Goal: Transaction & Acquisition: Purchase product/service

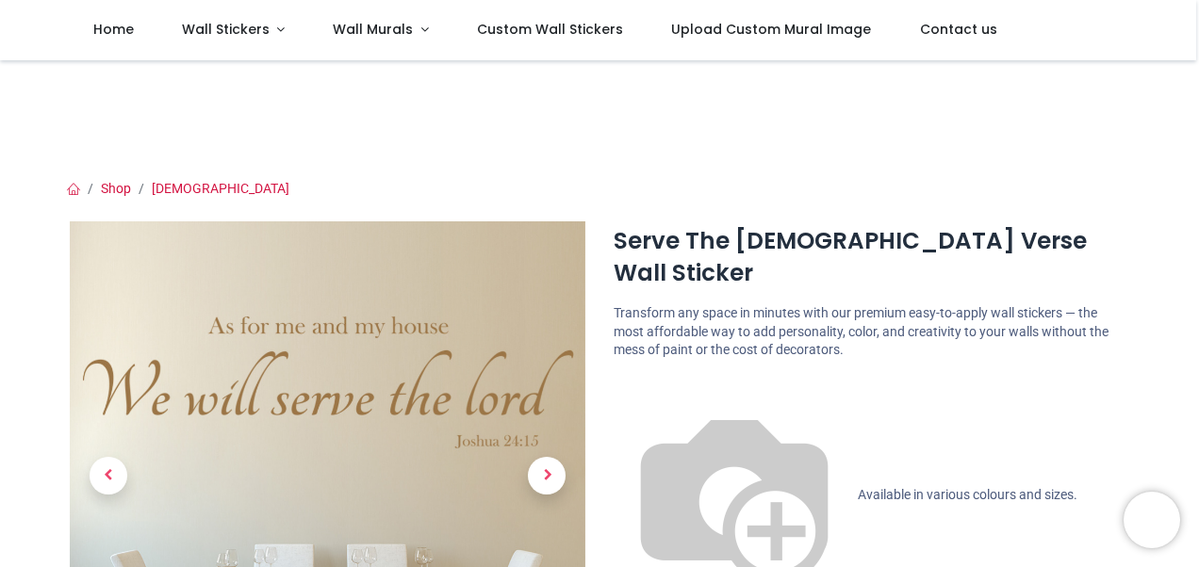
scroll to position [94, 0]
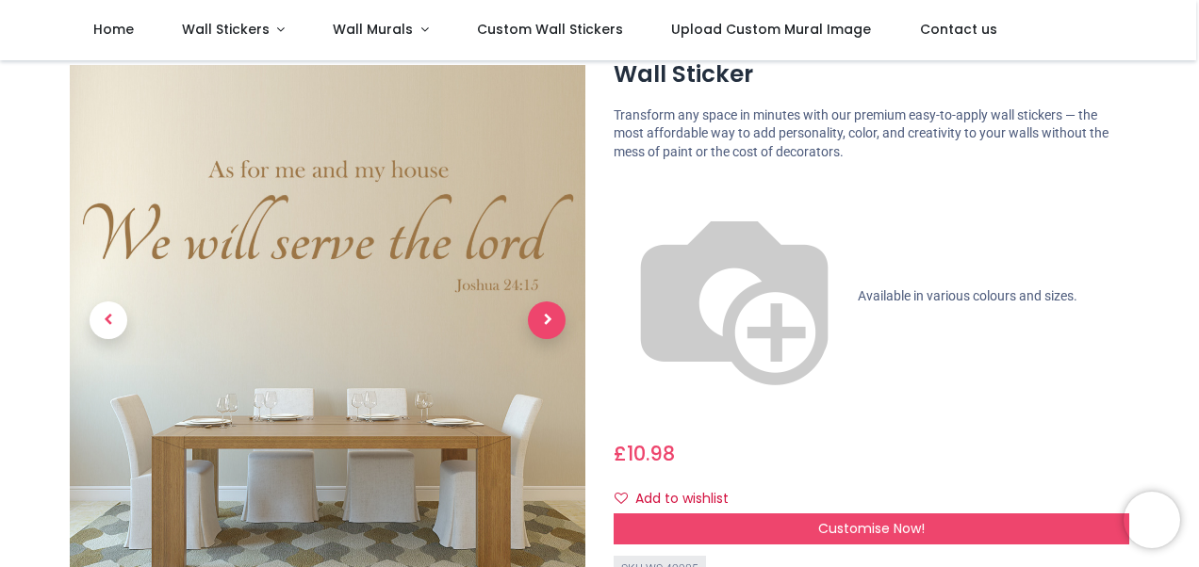
click at [549, 302] on span "Next" at bounding box center [547, 321] width 38 height 38
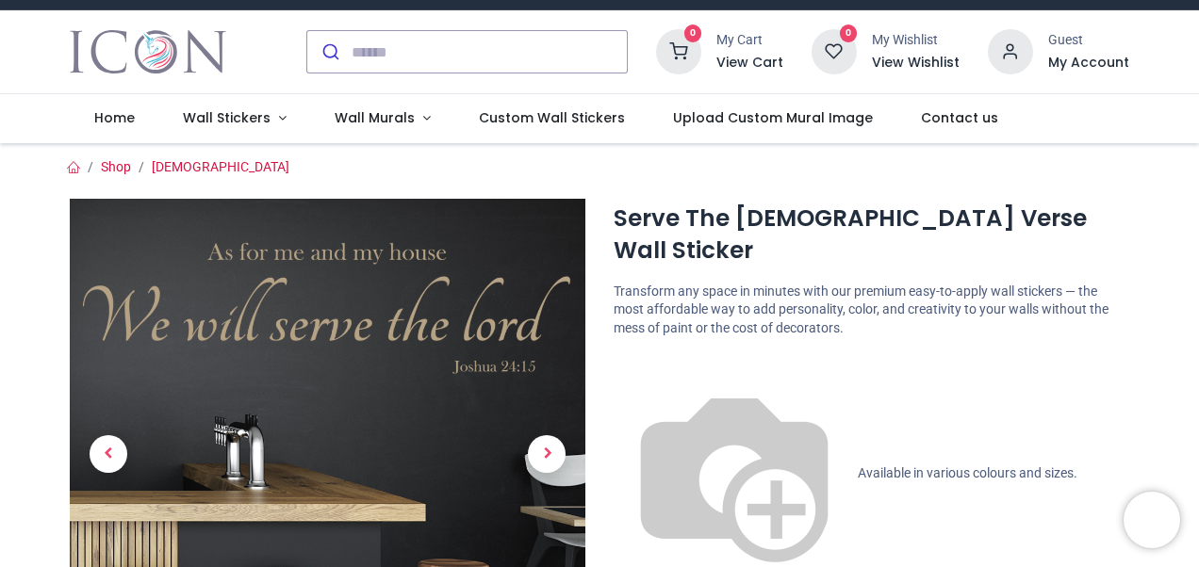
scroll to position [0, 0]
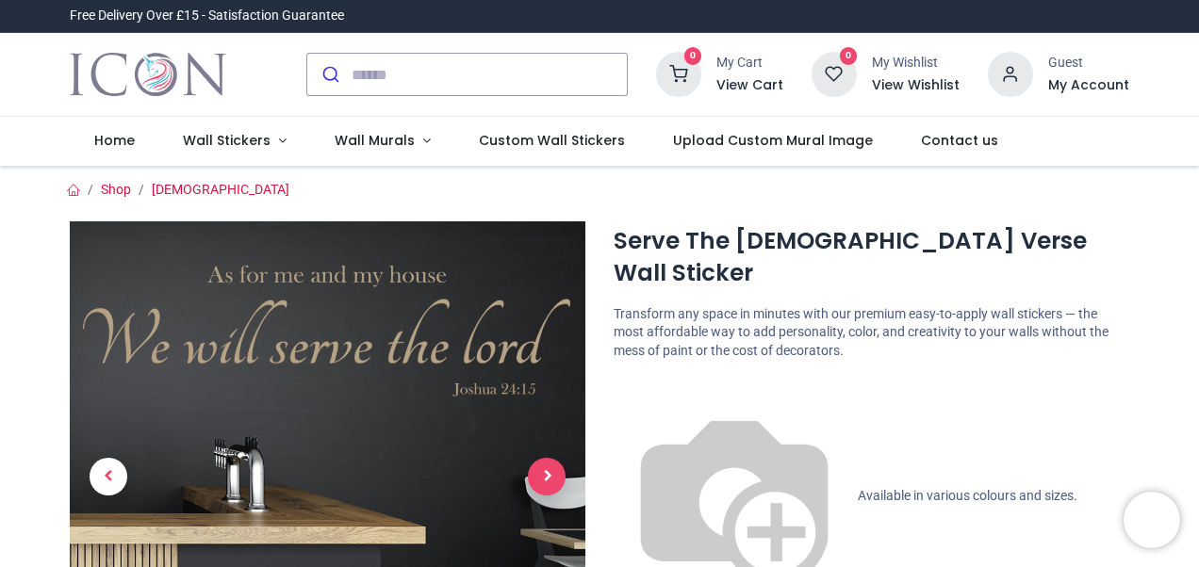
click at [547, 484] on span "Next" at bounding box center [547, 477] width 38 height 38
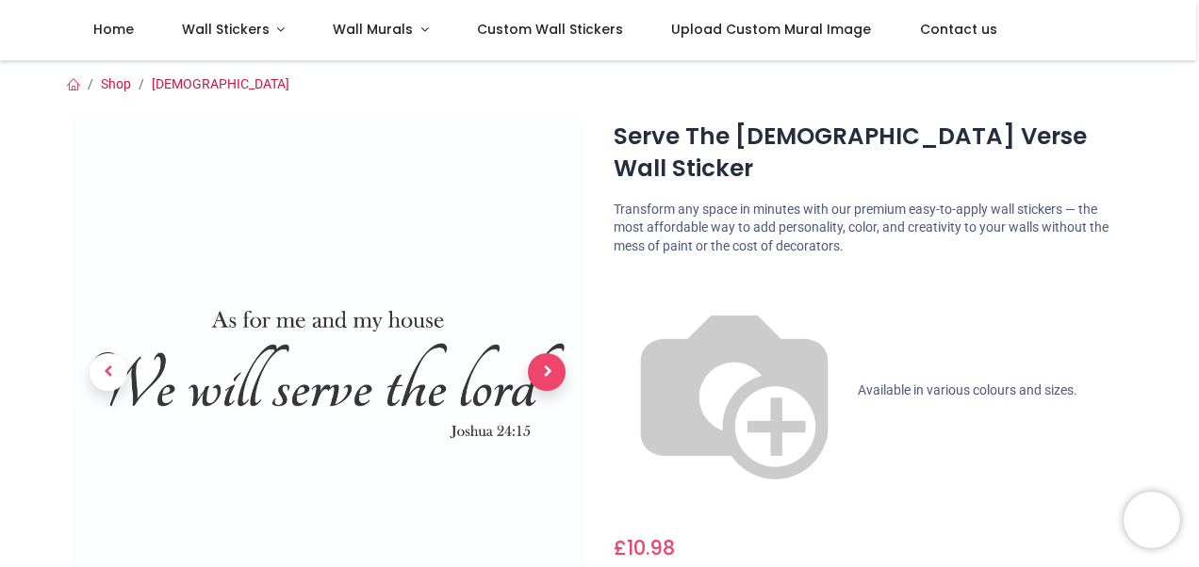
scroll to position [94, 0]
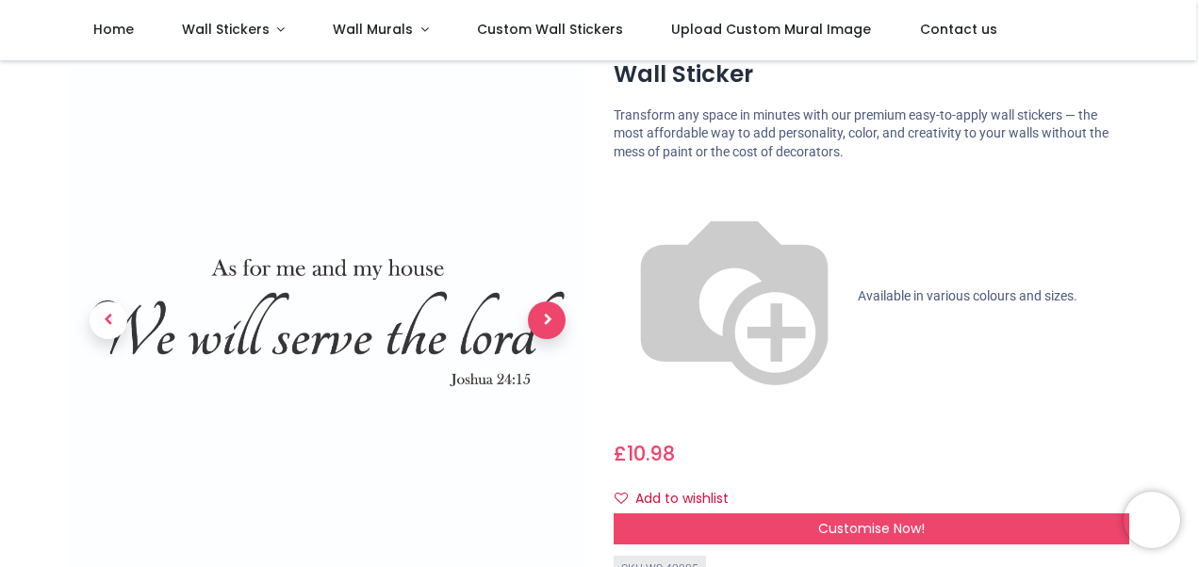
click at [554, 302] on span "Next" at bounding box center [547, 321] width 38 height 38
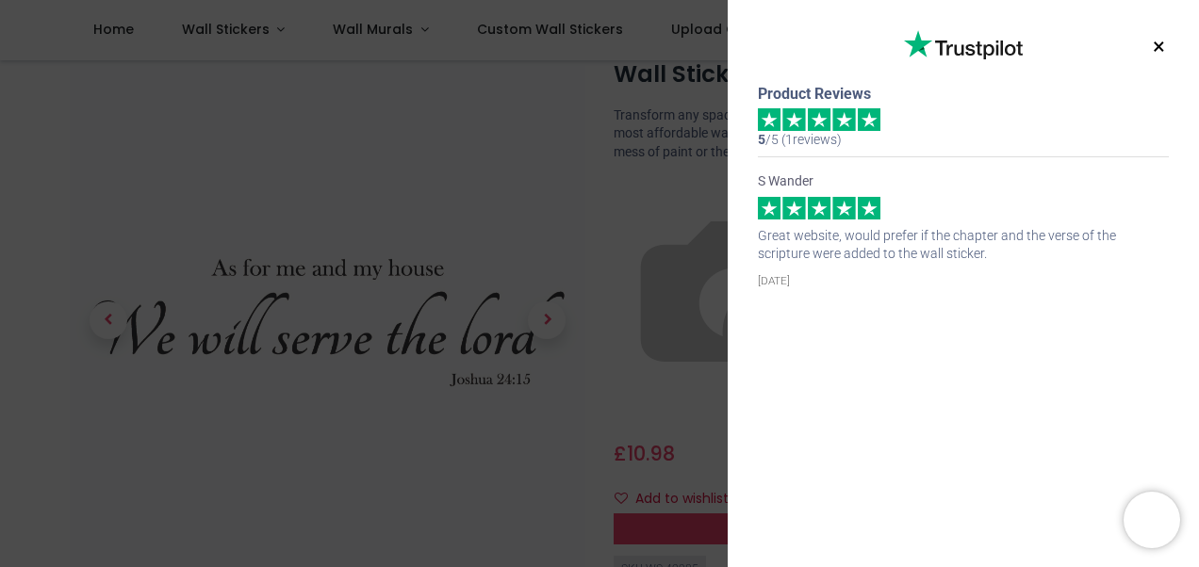
click at [1167, 51] on button "×" at bounding box center [1159, 47] width 24 height 34
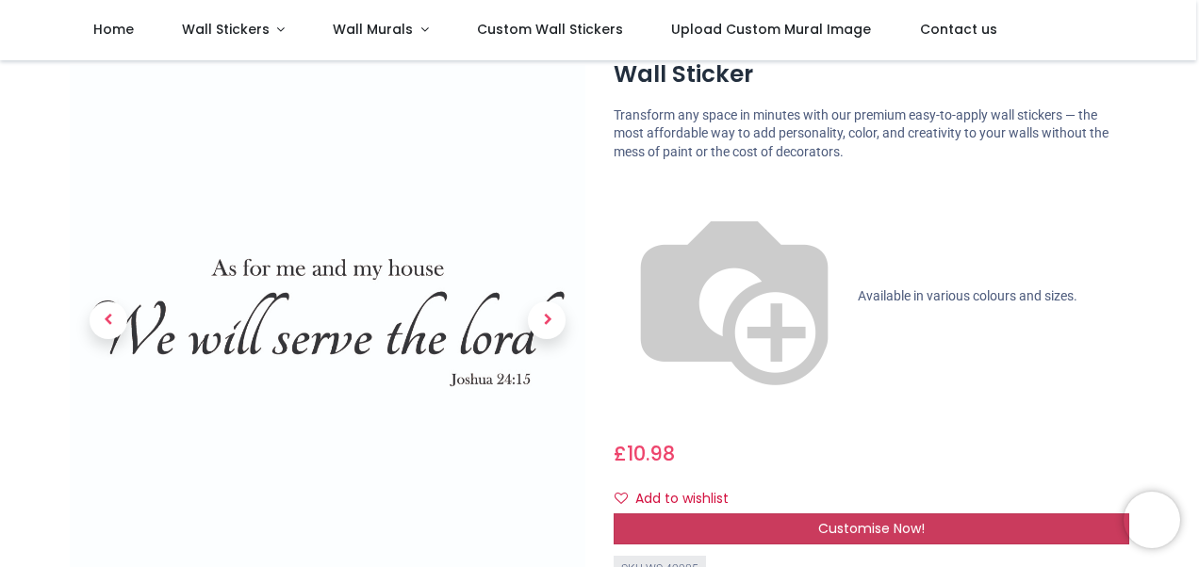
click at [892, 514] on div "Customise Now!" at bounding box center [872, 530] width 516 height 32
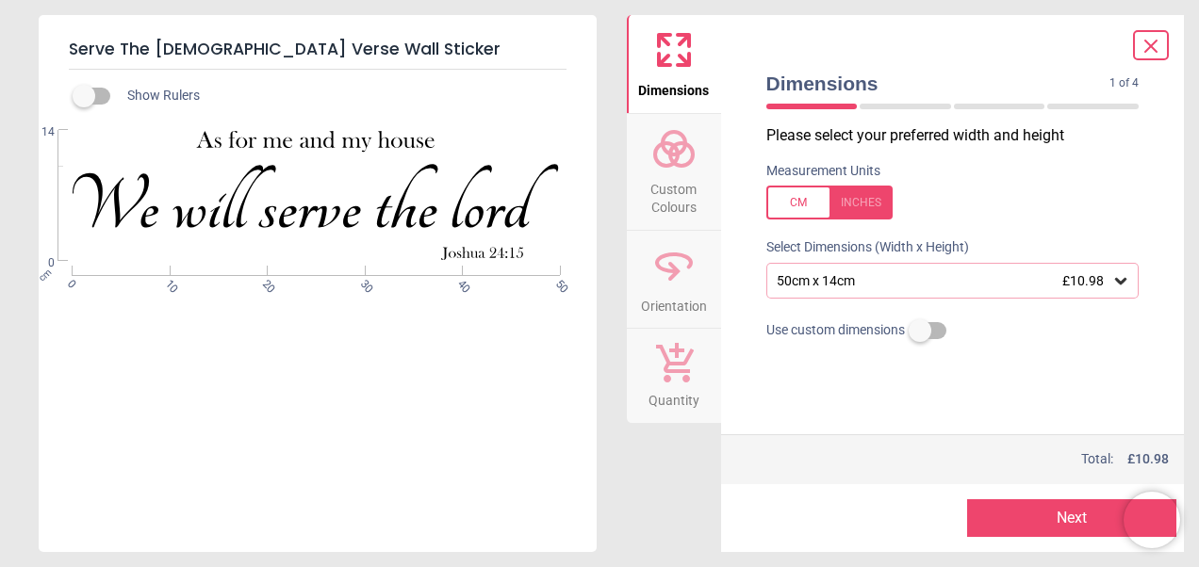
click at [866, 205] on div at bounding box center [829, 203] width 126 height 34
click at [796, 207] on div at bounding box center [829, 203] width 126 height 34
click at [859, 276] on div "50cm x 14cm £10.98" at bounding box center [943, 281] width 337 height 16
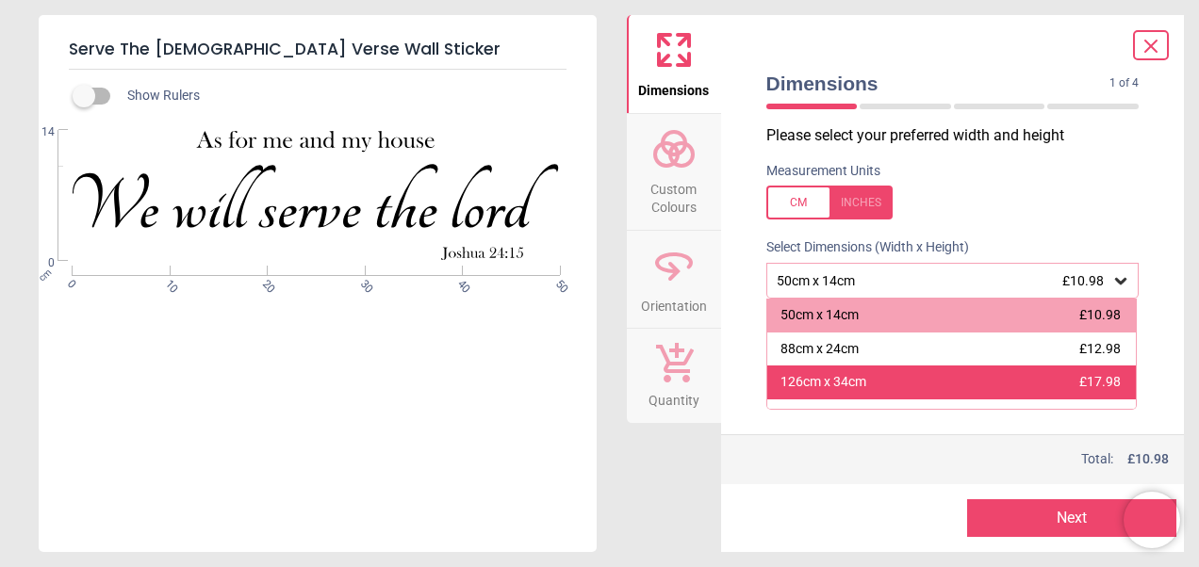
scroll to position [0, 0]
click at [946, 384] on div "126cm x 34cm £17.98" at bounding box center [951, 383] width 369 height 34
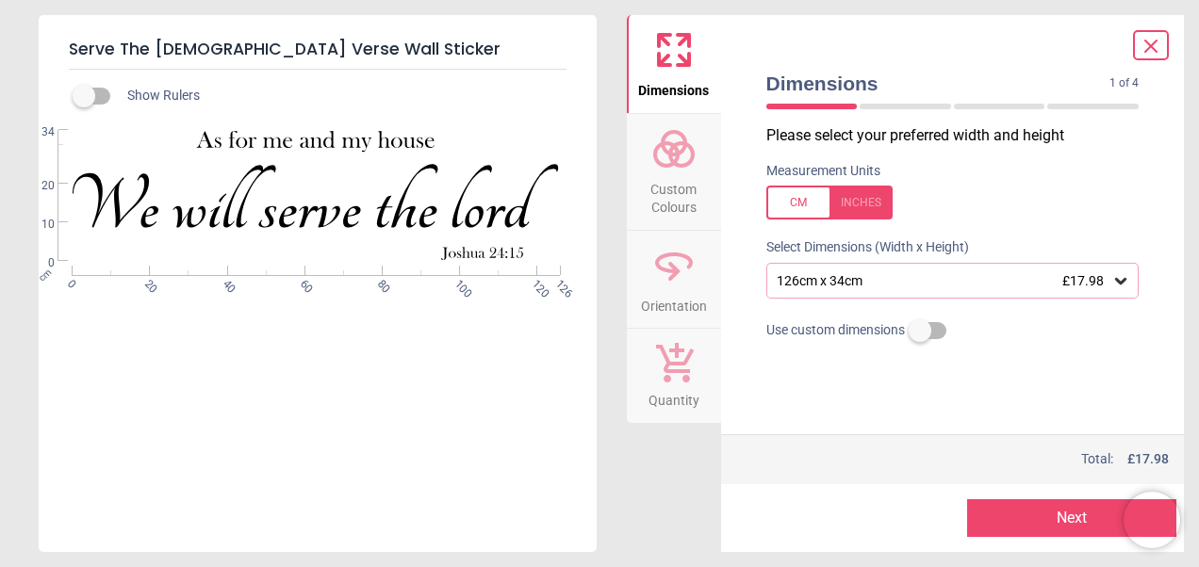
click at [1142, 47] on icon at bounding box center [1151, 46] width 23 height 23
